Goal: Transaction & Acquisition: Download file/media

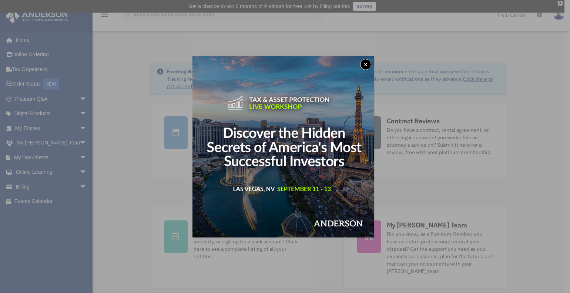
click at [366, 63] on button "x" at bounding box center [365, 64] width 11 height 11
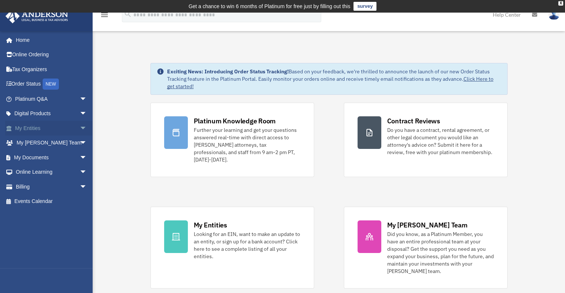
click at [28, 128] on link "My Entities arrow_drop_down" at bounding box center [51, 128] width 93 height 15
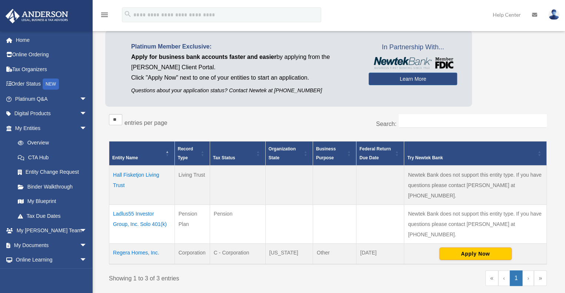
scroll to position [74, 0]
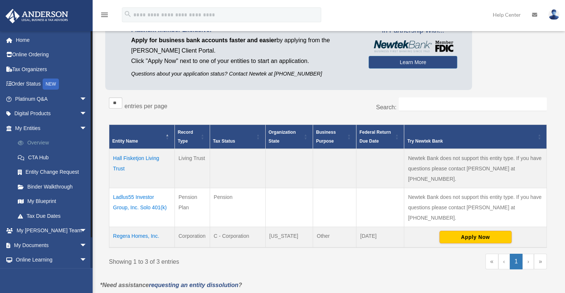
click at [39, 143] on link "Overview" at bounding box center [54, 143] width 88 height 15
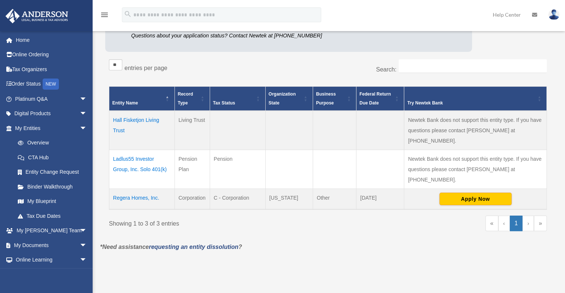
scroll to position [118, 0]
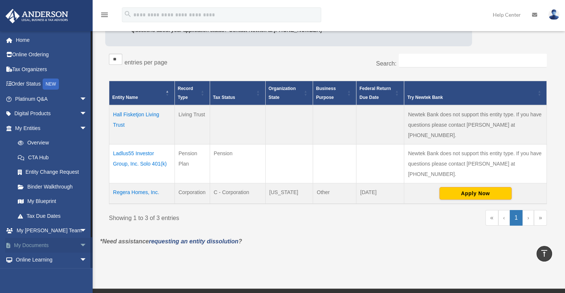
click at [31, 244] on link "My Documents arrow_drop_down" at bounding box center [51, 245] width 93 height 15
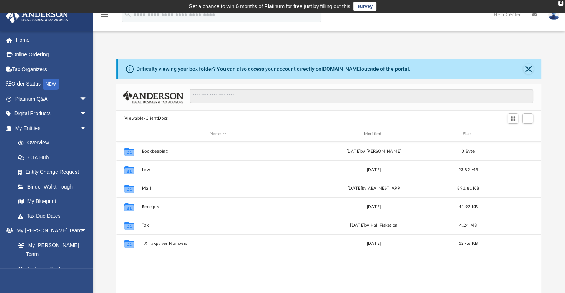
scroll to position [163, 419]
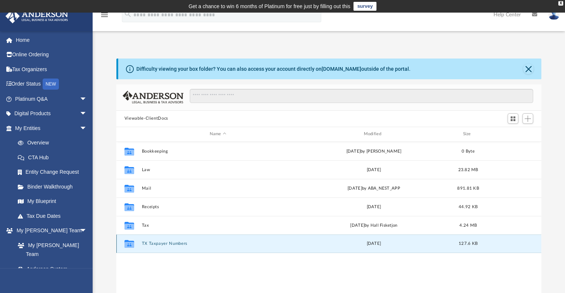
click at [157, 243] on button "TX Taxpayer Numbers" at bounding box center [217, 243] width 153 height 5
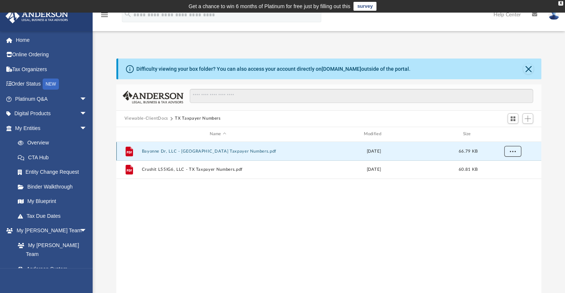
click at [511, 151] on span "More options" at bounding box center [512, 151] width 6 height 4
click at [503, 165] on li "Preview" at bounding box center [505, 166] width 21 height 8
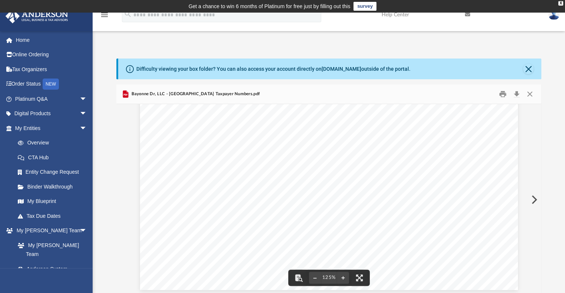
scroll to position [272, 0]
click at [526, 67] on button "Close" at bounding box center [528, 69] width 10 height 10
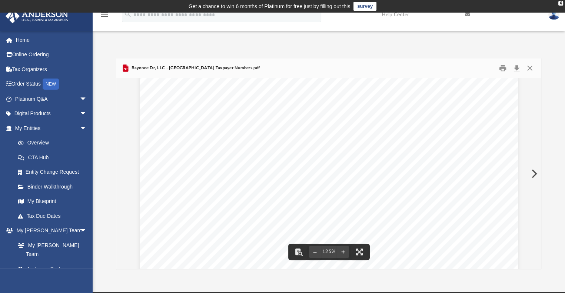
scroll to position [123, 0]
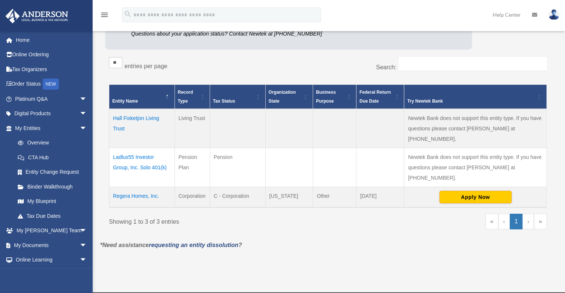
scroll to position [116, 0]
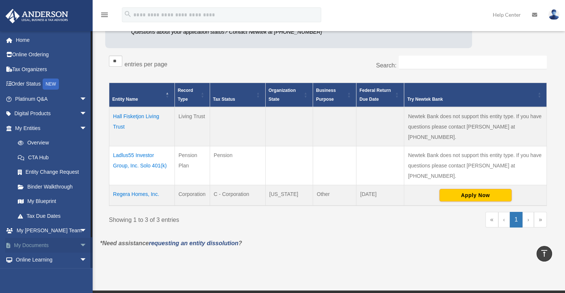
click at [39, 245] on link "My Documents arrow_drop_down" at bounding box center [51, 245] width 93 height 15
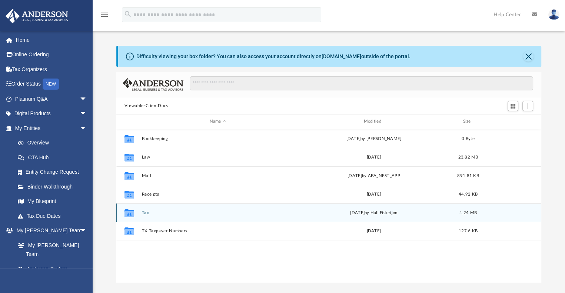
scroll to position [163, 419]
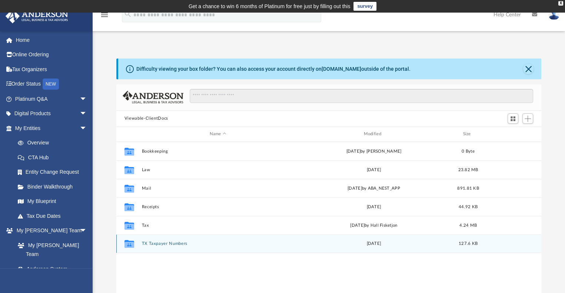
click at [128, 244] on icon "grid" at bounding box center [129, 244] width 10 height 8
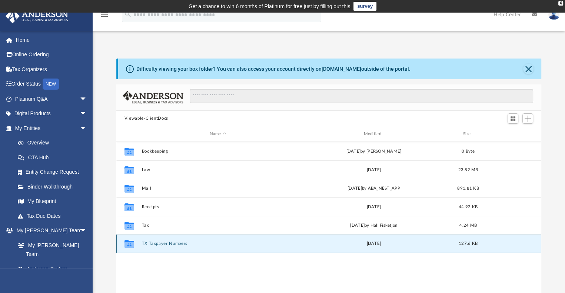
click at [332, 243] on div "Wed Apr 11 2018" at bounding box center [373, 243] width 153 height 7
click at [185, 243] on button "TX Taxpayer Numbers" at bounding box center [217, 243] width 153 height 5
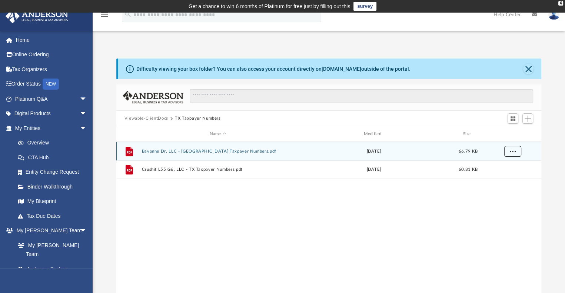
click at [515, 149] on span "More options" at bounding box center [512, 151] width 6 height 4
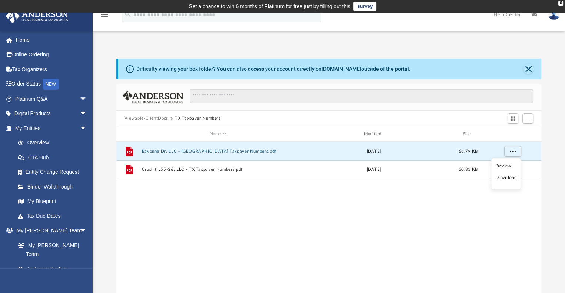
click at [507, 177] on li "Download" at bounding box center [505, 178] width 21 height 8
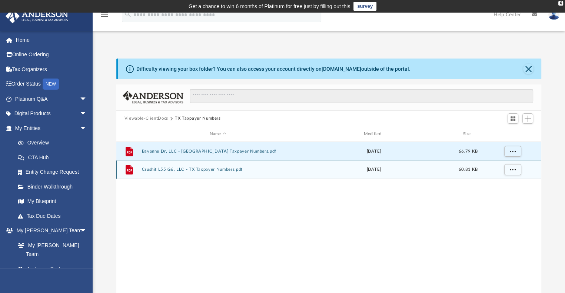
click at [473, 171] on span "60.81 KB" at bounding box center [468, 169] width 19 height 4
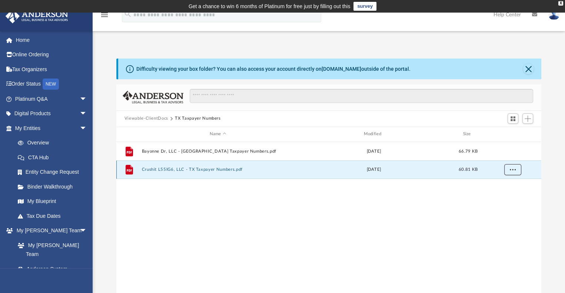
click at [514, 172] on button "More options" at bounding box center [512, 169] width 17 height 11
click at [508, 197] on li "Download" at bounding box center [505, 196] width 21 height 8
click at [57, 243] on link "My [PERSON_NAME] Team" at bounding box center [54, 250] width 88 height 24
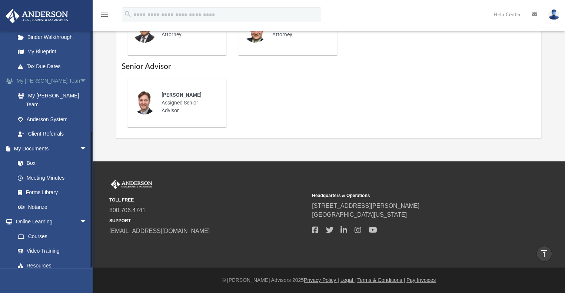
scroll to position [176, 0]
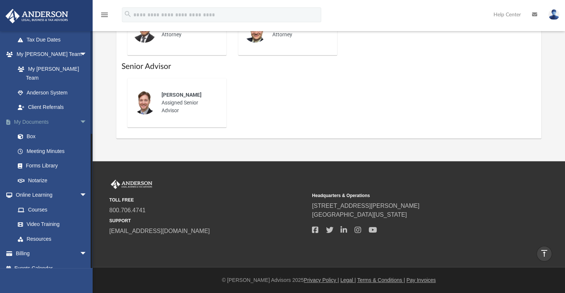
click at [41, 114] on link "My Documents arrow_drop_down" at bounding box center [51, 121] width 93 height 15
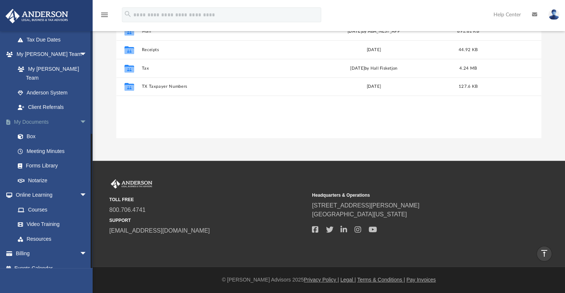
scroll to position [163, 419]
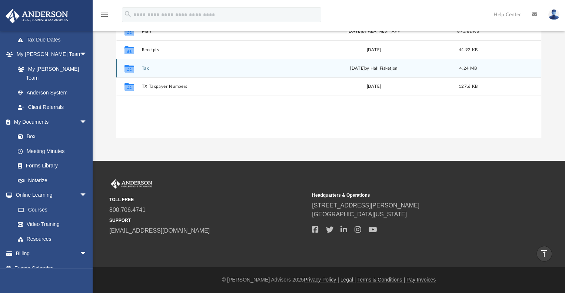
click at [404, 64] on div "Collaborated Folder Tax Tue Aug 14 2018 by Hall Fisketjon 4.24 MB" at bounding box center [328, 68] width 425 height 19
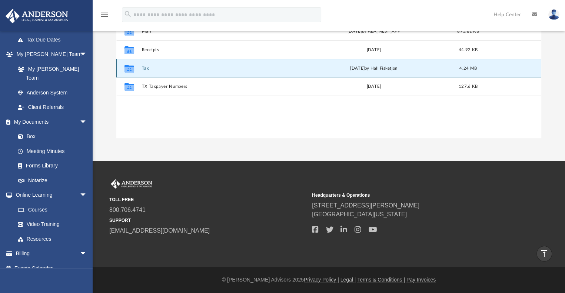
click at [391, 67] on div "Tue Aug 14 2018 by Hall Fisketjon" at bounding box center [373, 68] width 153 height 7
click at [234, 62] on div "Collaborated Folder Tax Tue Aug 14 2018 by Hall Fisketjon 4.24 MB" at bounding box center [328, 68] width 425 height 19
click at [203, 67] on button "Tax" at bounding box center [217, 68] width 153 height 5
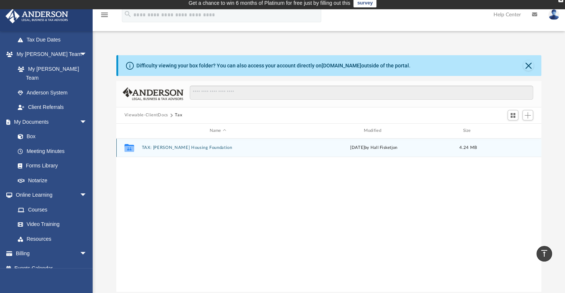
scroll to position [0, 0]
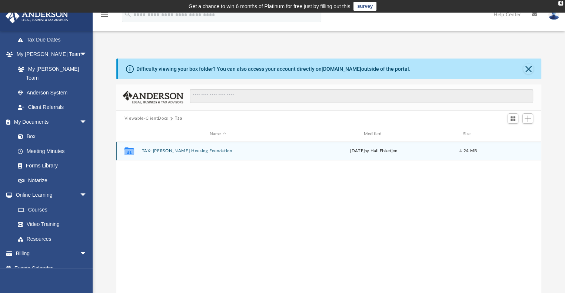
click at [171, 151] on button "TAX: Noble Borg Housing Foundation" at bounding box center [217, 151] width 153 height 5
click at [266, 151] on button "2017" at bounding box center [217, 151] width 153 height 5
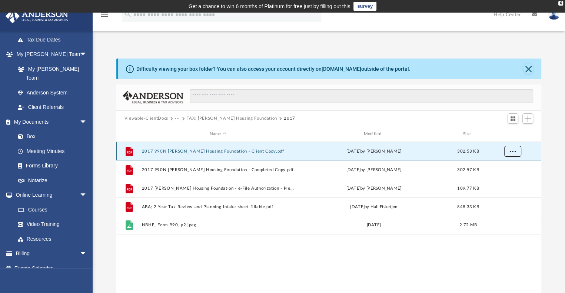
click at [514, 152] on span "More options" at bounding box center [512, 151] width 6 height 4
click at [500, 179] on li "Download" at bounding box center [505, 178] width 21 height 8
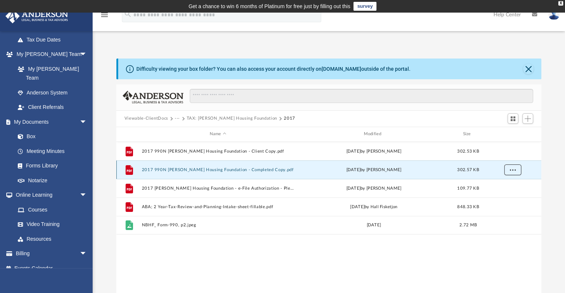
click at [512, 169] on span "More options" at bounding box center [512, 169] width 6 height 4
click at [502, 197] on li "Download" at bounding box center [505, 197] width 21 height 8
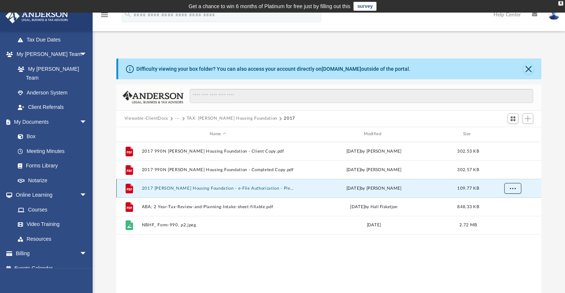
click at [512, 189] on span "More options" at bounding box center [512, 188] width 6 height 4
click at [501, 216] on li "Download" at bounding box center [505, 215] width 21 height 8
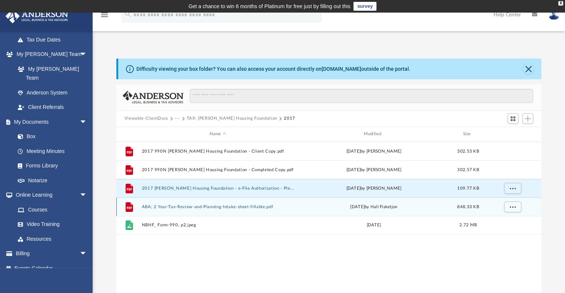
click at [364, 206] on div "Tue Aug 14 2018 by Hall Fisketjon" at bounding box center [373, 206] width 153 height 7
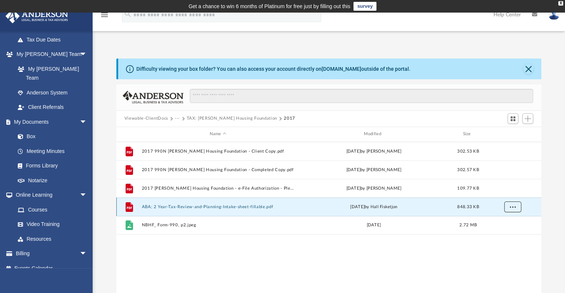
click at [513, 208] on span "More options" at bounding box center [512, 206] width 6 height 4
click at [507, 233] on li "Download" at bounding box center [505, 234] width 21 height 8
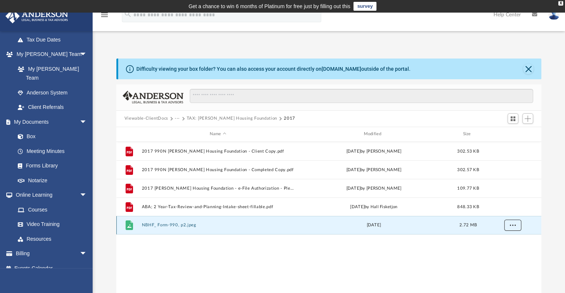
click at [511, 225] on span "More options" at bounding box center [512, 225] width 6 height 4
click at [505, 252] on li "Download" at bounding box center [505, 252] width 21 height 8
click at [557, 148] on div "Difficulty viewing your box folder? You can also access your account directly o…" at bounding box center [329, 177] width 472 height 237
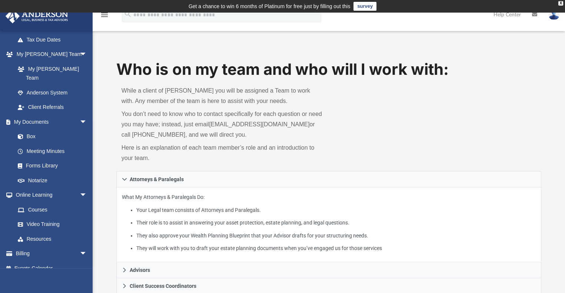
scroll to position [440, 0]
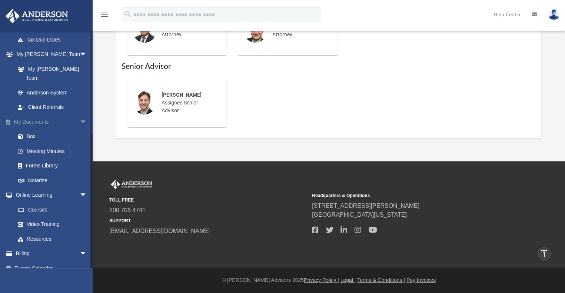
click at [39, 114] on link "My Documents arrow_drop_down" at bounding box center [51, 121] width 93 height 15
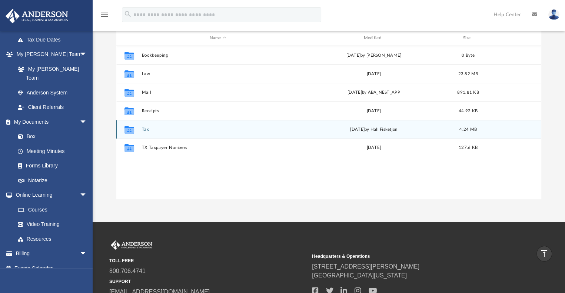
scroll to position [83, 0]
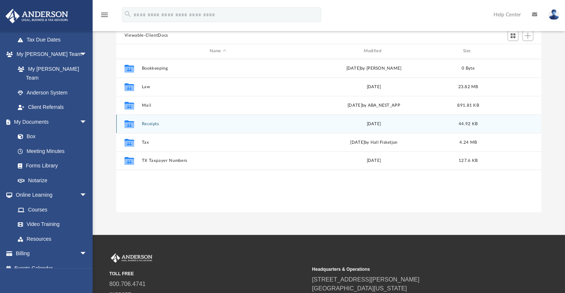
click at [312, 123] on div "Fri Apr 13 2018" at bounding box center [373, 123] width 153 height 7
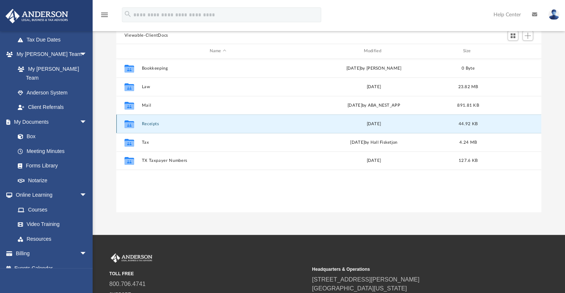
click at [209, 124] on button "Receipts" at bounding box center [217, 123] width 153 height 5
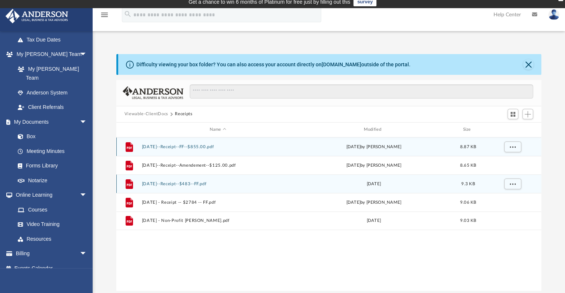
scroll to position [0, 0]
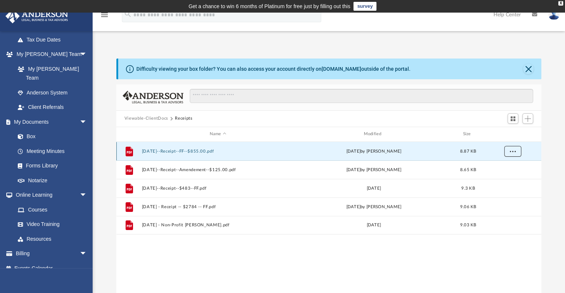
click at [511, 151] on span "More options" at bounding box center [512, 151] width 6 height 4
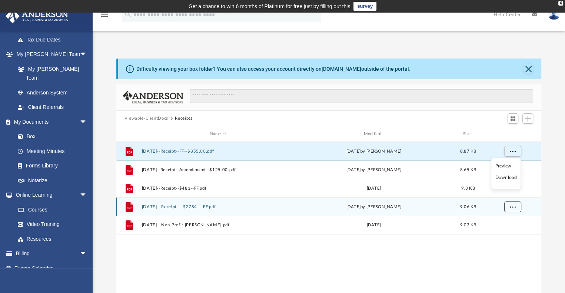
click at [509, 206] on span "More options" at bounding box center [512, 206] width 6 height 4
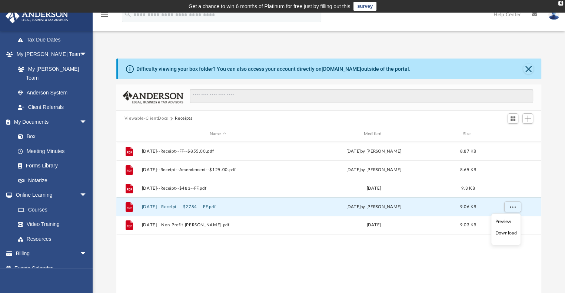
click at [507, 230] on li "Download" at bounding box center [505, 234] width 21 height 8
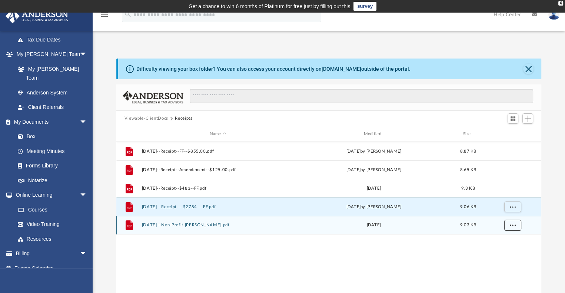
click at [511, 226] on span "More options" at bounding box center [512, 225] width 6 height 4
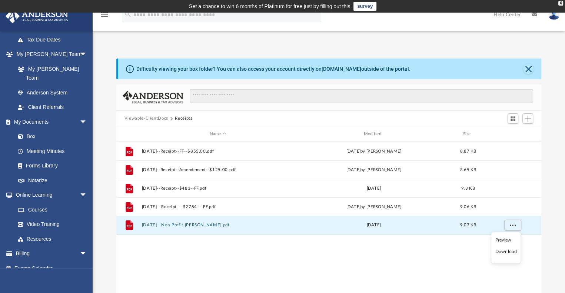
click at [507, 249] on li "Download" at bounding box center [505, 252] width 21 height 8
click at [36, 114] on link "My Documents arrow_drop_down" at bounding box center [51, 121] width 93 height 15
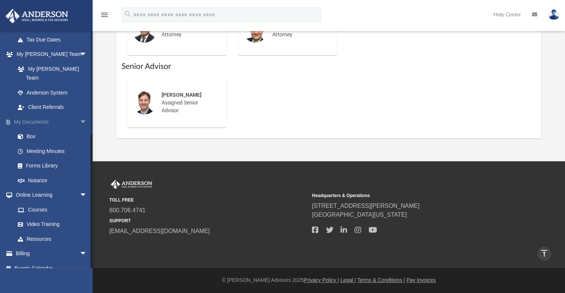
click at [30, 114] on link "My Documents arrow_drop_down" at bounding box center [51, 121] width 93 height 15
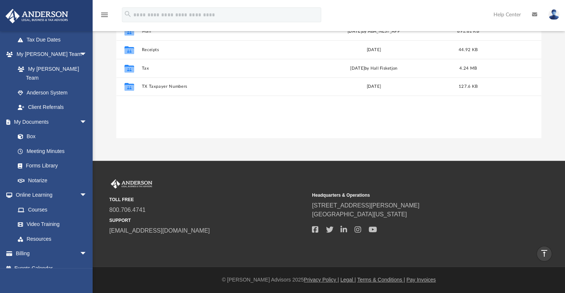
scroll to position [83, 0]
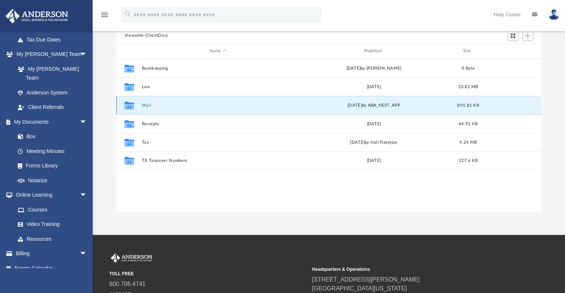
click at [253, 103] on button "Mail" at bounding box center [217, 105] width 153 height 5
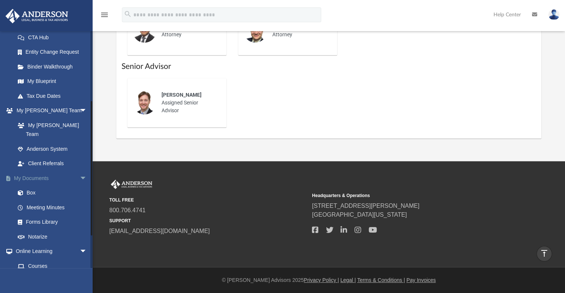
scroll to position [102, 0]
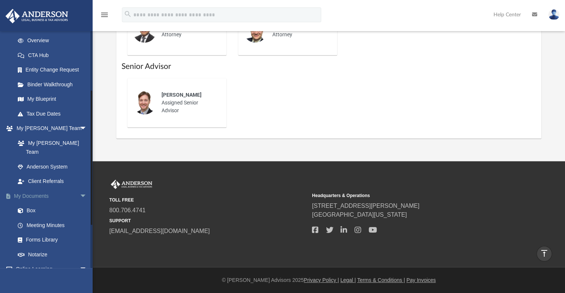
click at [38, 189] on link "My Documents arrow_drop_down" at bounding box center [51, 196] width 93 height 15
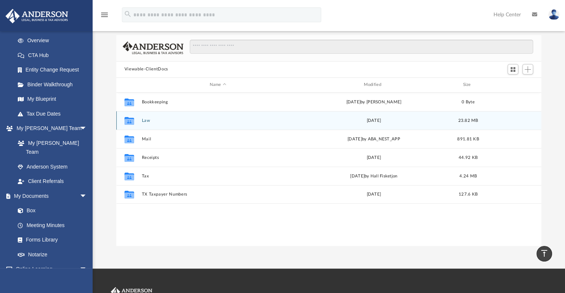
scroll to position [46, 0]
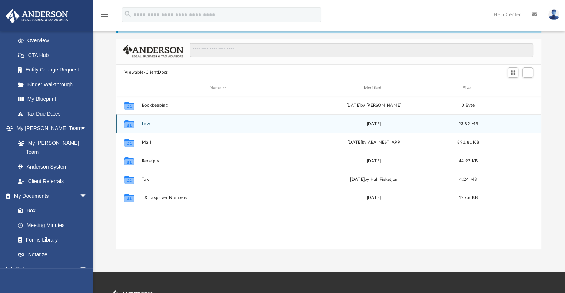
click at [130, 123] on icon "grid" at bounding box center [129, 125] width 10 height 6
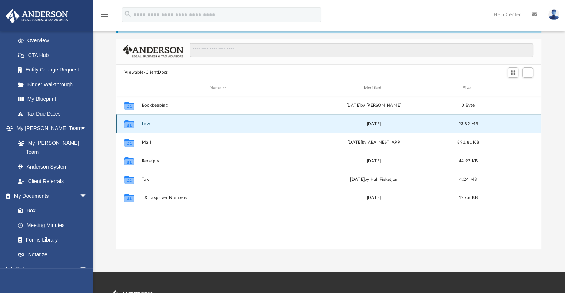
click at [151, 122] on button "Law" at bounding box center [217, 123] width 153 height 5
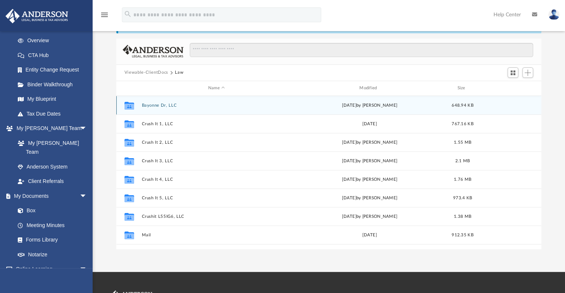
click at [257, 108] on div "Collaborated Folder Bayonne Dr, LLC Tue Nov 7 2017 by Alexandria Lessard 648.94…" at bounding box center [328, 105] width 425 height 19
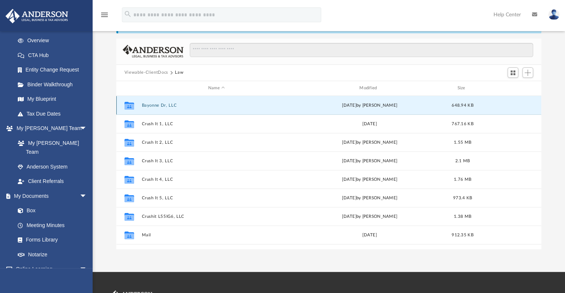
click at [188, 106] on button "Bayonne Dr, LLC" at bounding box center [216, 105] width 150 height 5
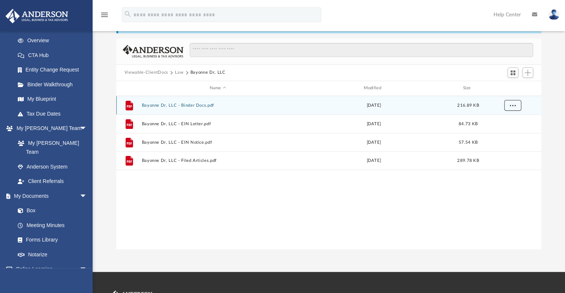
click at [513, 106] on span "More options" at bounding box center [512, 105] width 6 height 4
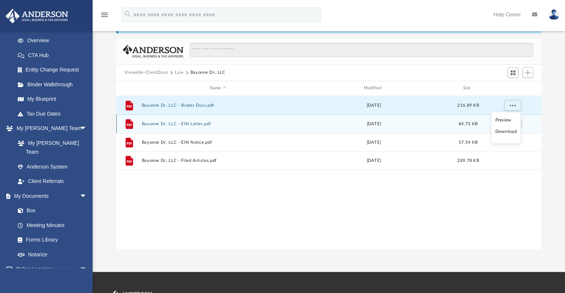
click at [191, 122] on button "Bayonne Dr, LLC - EIN Letter.pdf" at bounding box center [217, 123] width 153 height 5
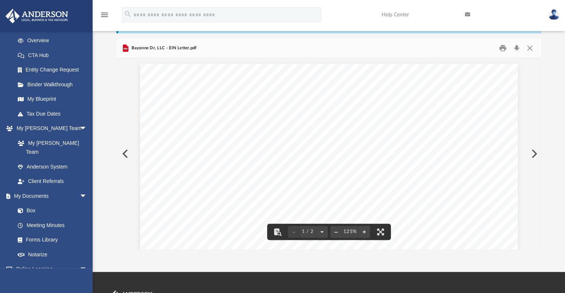
click at [126, 153] on button "Preview" at bounding box center [124, 153] width 16 height 21
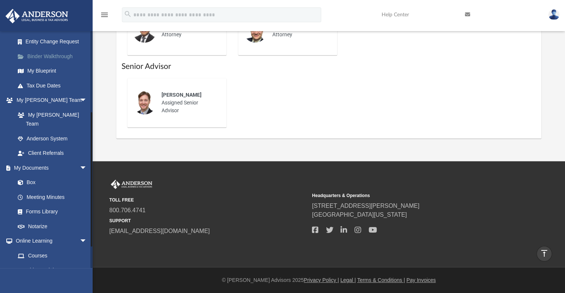
scroll to position [139, 0]
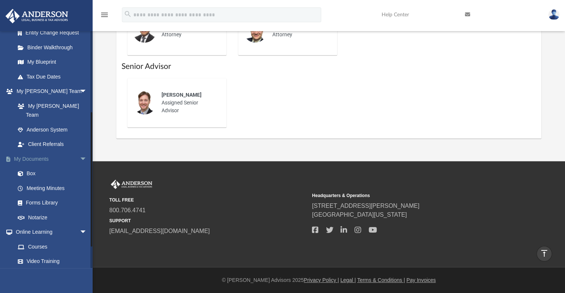
click at [44, 151] on link "My Documents arrow_drop_down" at bounding box center [51, 158] width 93 height 15
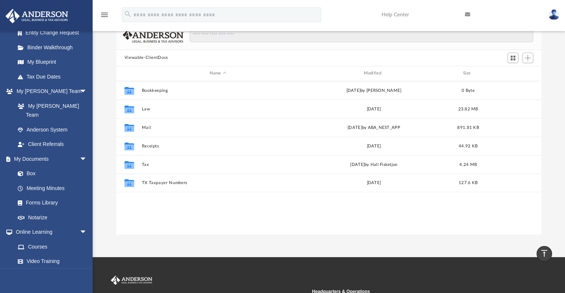
scroll to position [46, 0]
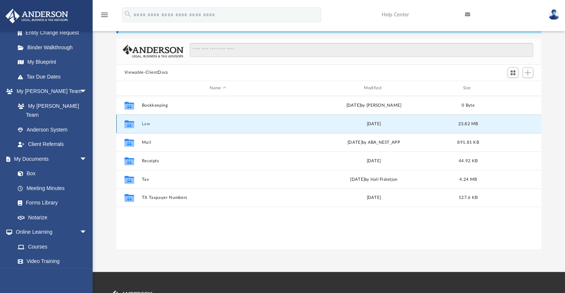
click at [144, 123] on button "Law" at bounding box center [217, 123] width 153 height 5
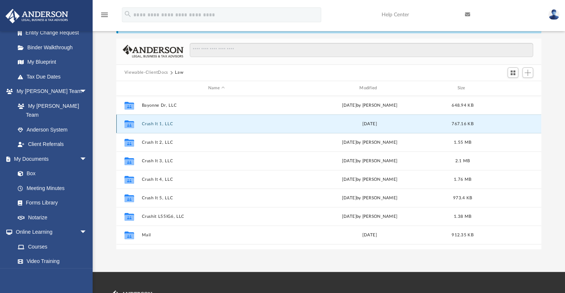
click at [149, 122] on button "Crush It 1, LLC" at bounding box center [216, 123] width 150 height 5
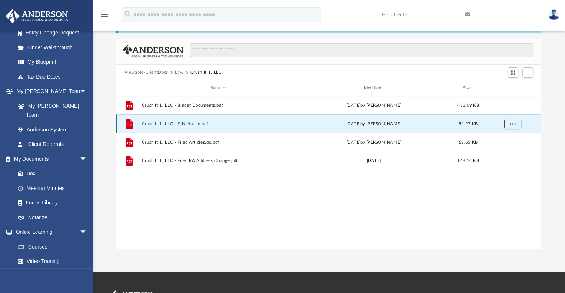
click at [510, 121] on button "More options" at bounding box center [512, 123] width 17 height 11
click at [503, 149] on li "Download" at bounding box center [505, 151] width 21 height 8
